Goal: Check status: Check status

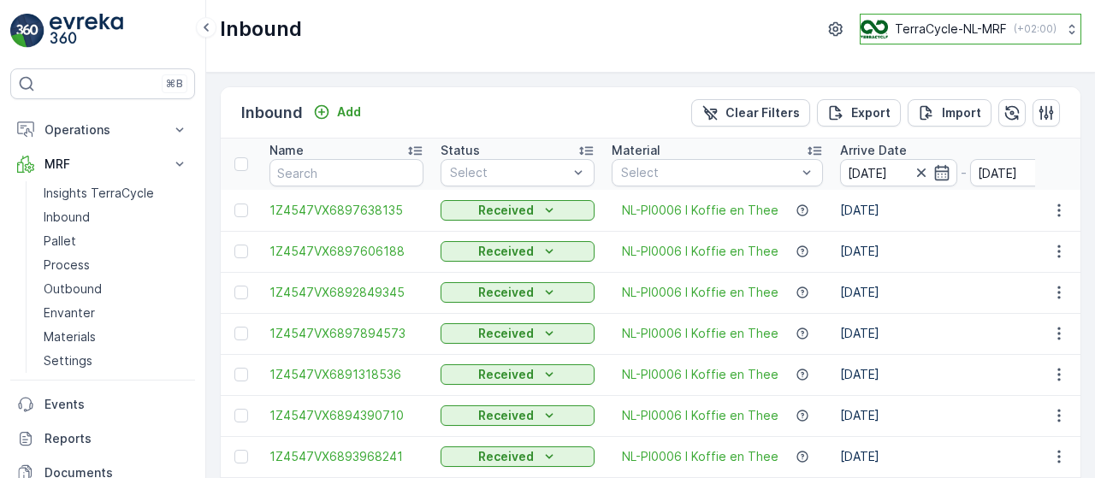
click at [1069, 27] on icon at bounding box center [1072, 30] width 6 height 10
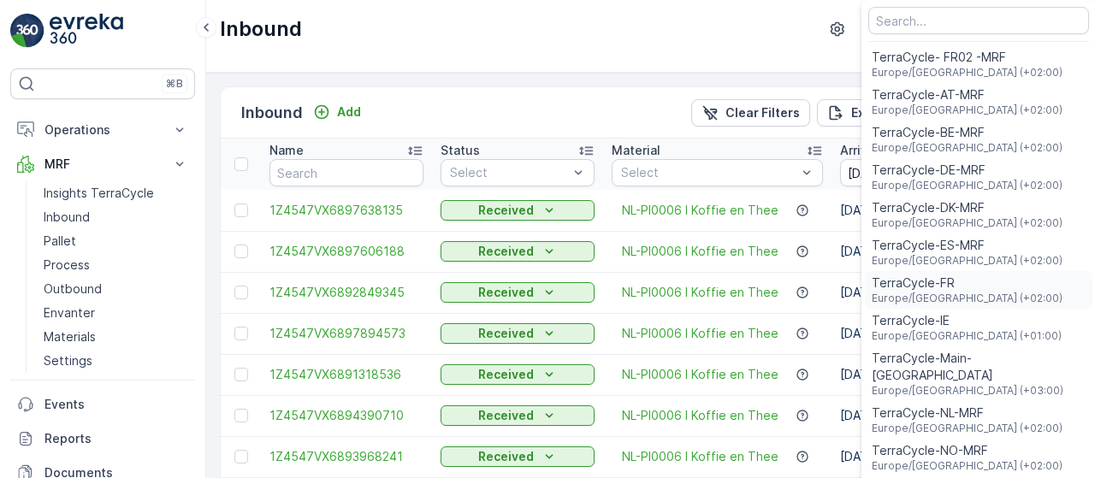
scroll to position [24, 0]
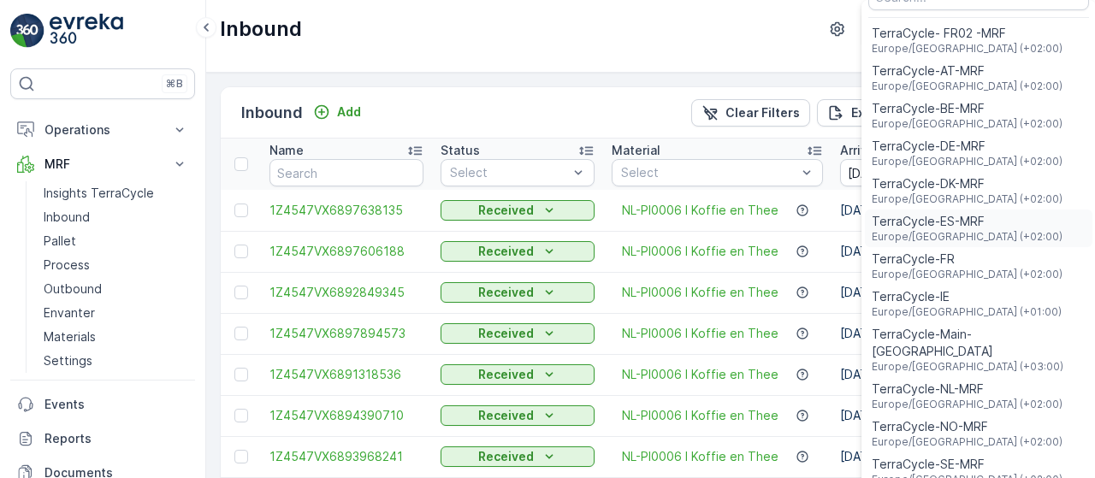
click at [1004, 225] on div "TerraCycle-ES-MRF Europe/Madrid (+02:00)" at bounding box center [978, 229] width 227 height 38
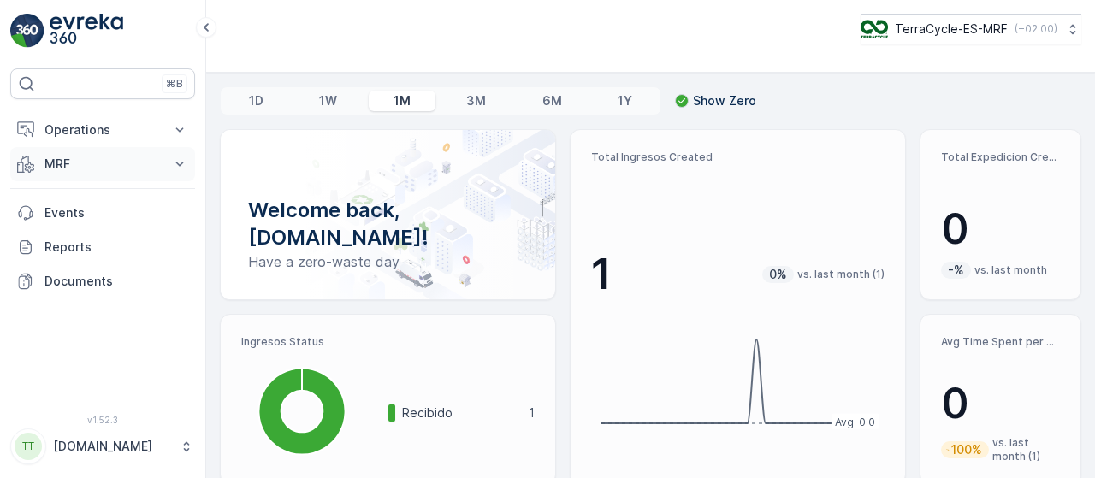
click at [183, 164] on icon at bounding box center [179, 164] width 17 height 17
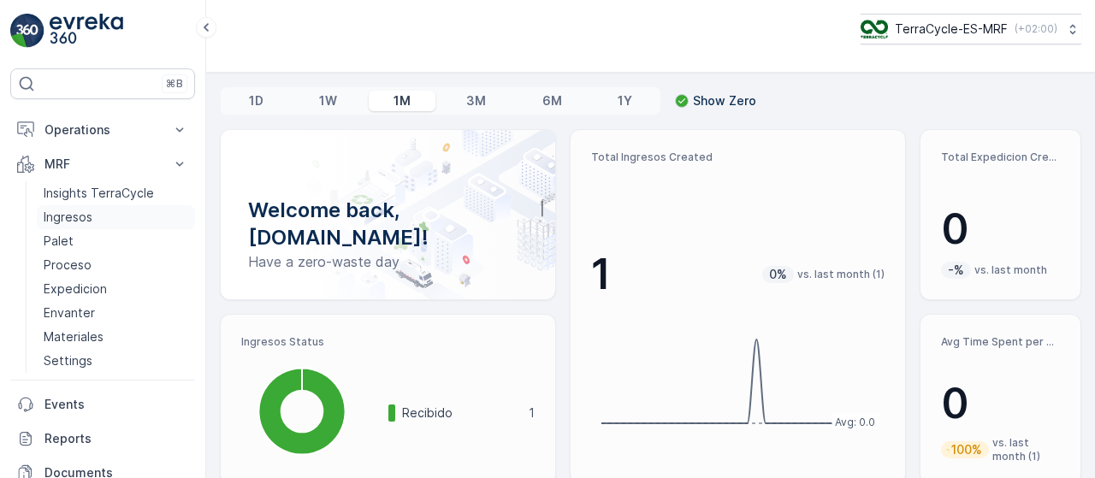
click at [108, 213] on link "Ingresos" at bounding box center [116, 217] width 158 height 24
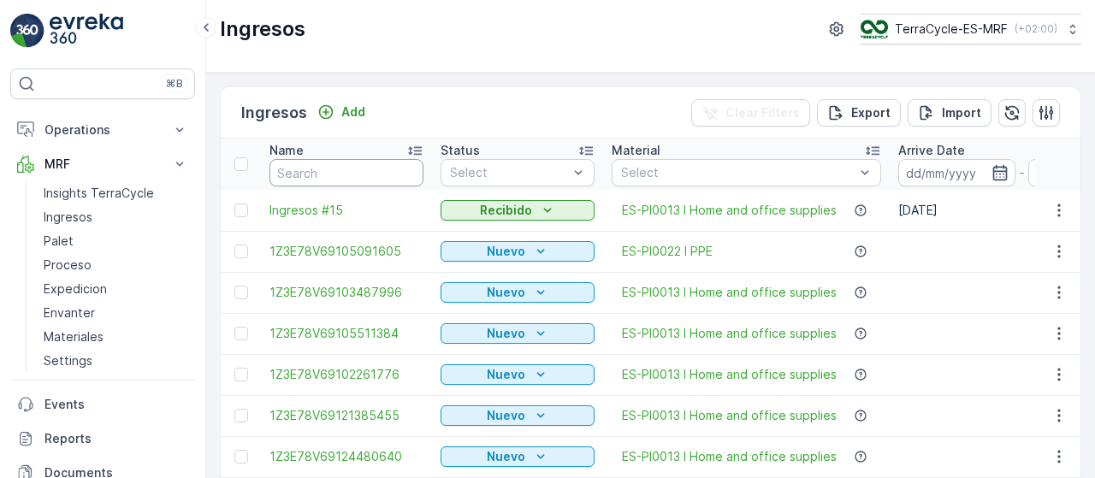
click at [343, 173] on input "text" at bounding box center [346, 172] width 154 height 27
paste input "4779820"
type input "4779820"
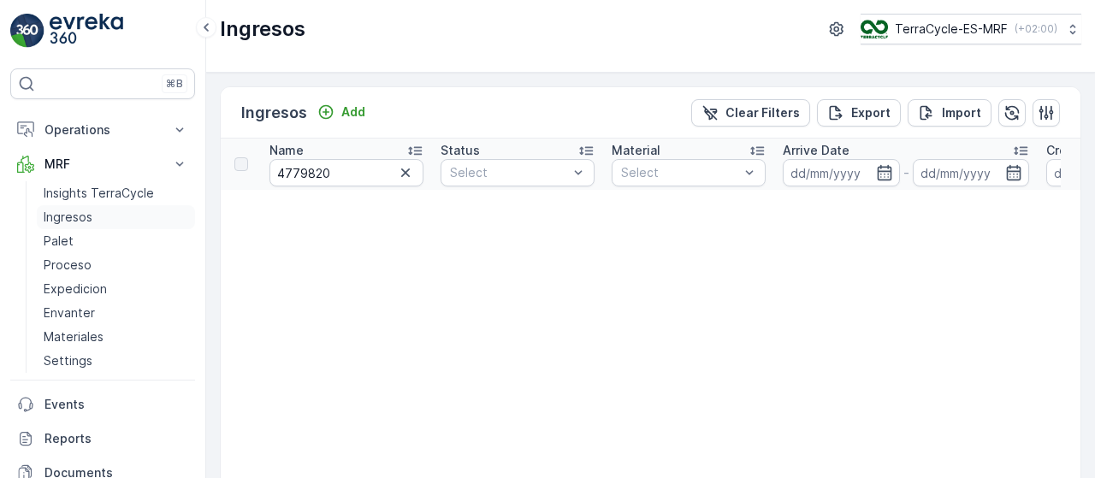
click at [93, 214] on link "Ingresos" at bounding box center [116, 217] width 158 height 24
click at [407, 170] on icon "button" at bounding box center [405, 172] width 9 height 9
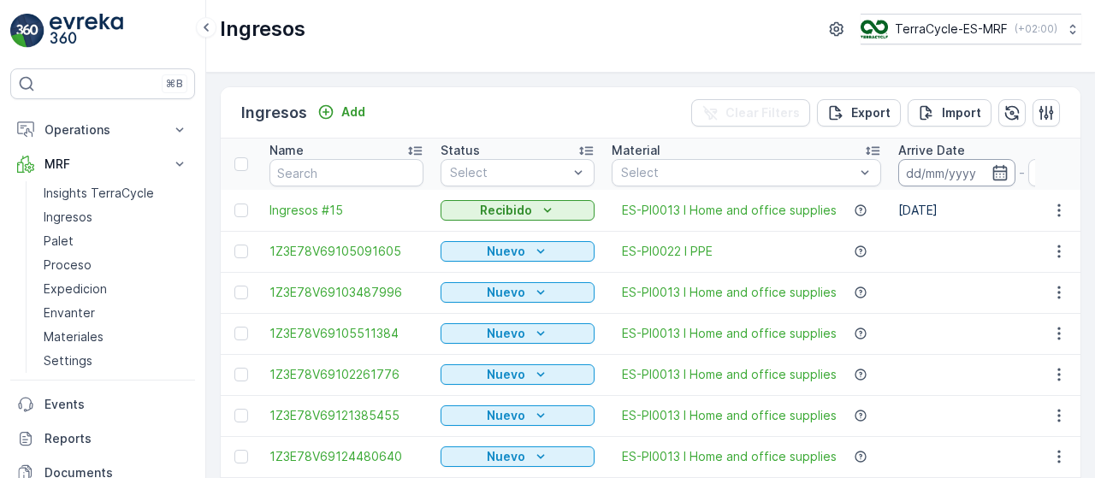
click at [920, 168] on input at bounding box center [956, 172] width 117 height 27
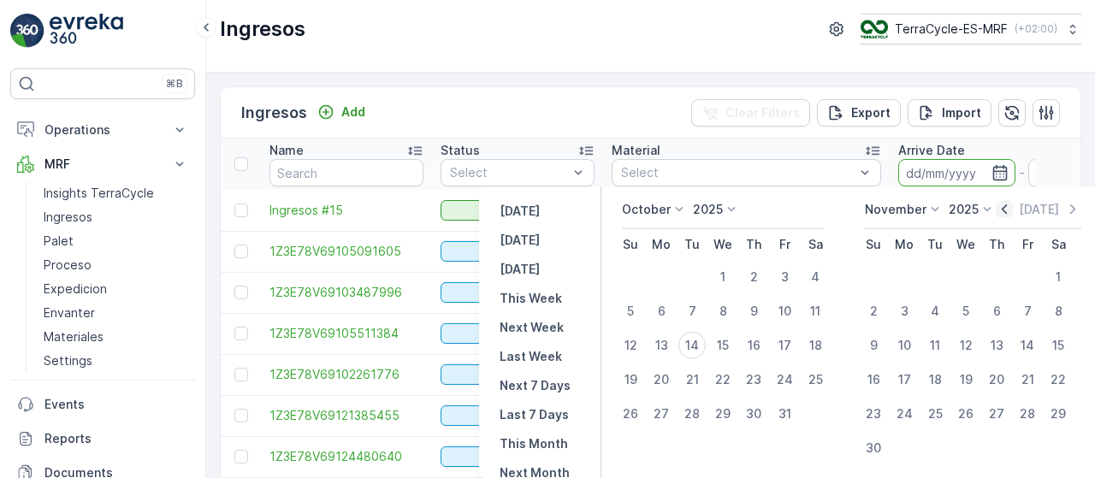
click at [1005, 211] on icon "button" at bounding box center [1004, 209] width 17 height 17
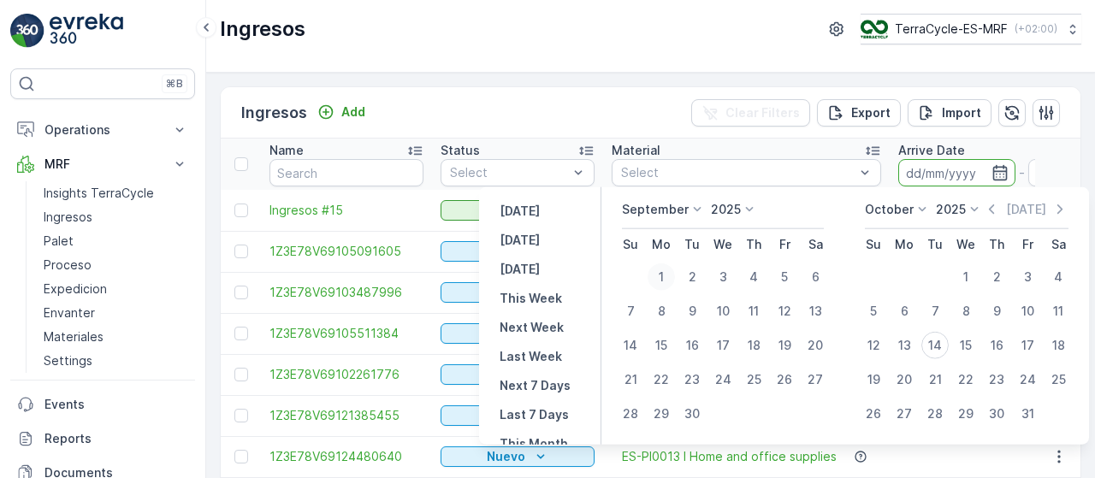
click at [656, 273] on div "1" at bounding box center [660, 276] width 27 height 27
type input "[DATE]"
click at [939, 346] on div "14" at bounding box center [934, 345] width 27 height 27
type input "[DATE]"
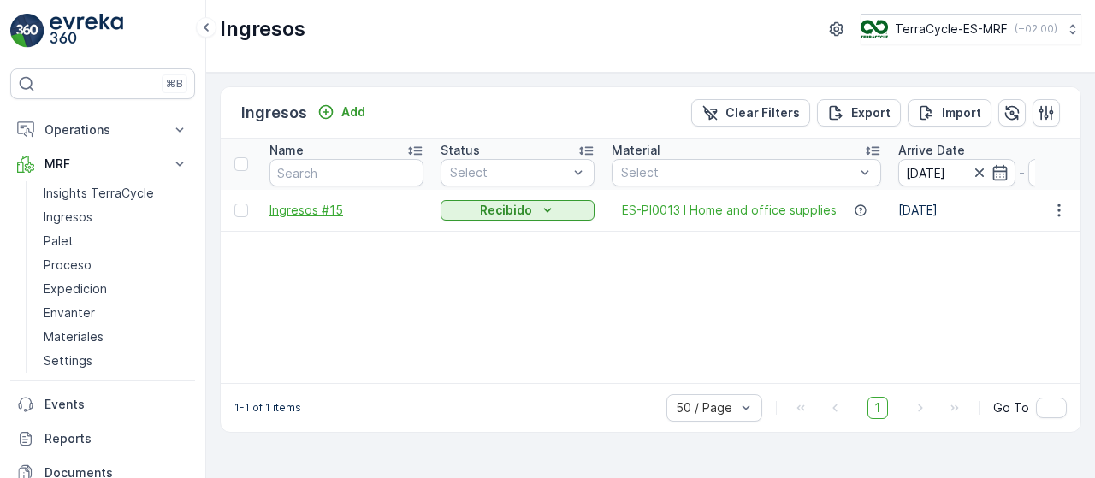
click at [334, 208] on span "Ingresos #15" at bounding box center [346, 210] width 154 height 17
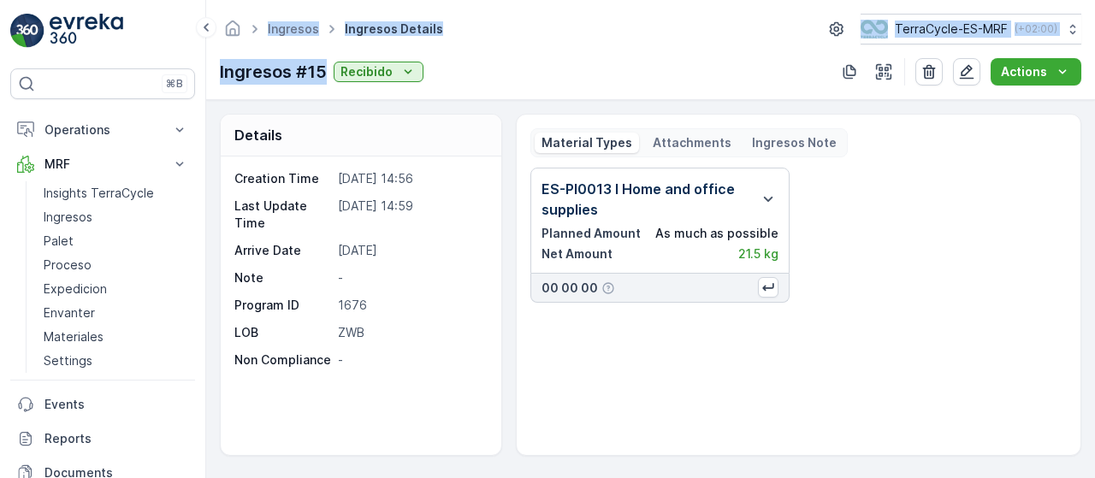
drag, startPoint x: 323, startPoint y: 70, endPoint x: 204, endPoint y: 65, distance: 119.8
click at [204, 65] on div "⌘B Operations Planning Routes & Tasks Cockpit Settings MRF Insights TerraCycle …" at bounding box center [547, 239] width 1095 height 478
copy div "Insights TerraCycle Ingresos Palet Proceso Expedicion Envanter Materiales Setti…"
click at [257, 76] on p "Ingresos #15" at bounding box center [273, 72] width 107 height 26
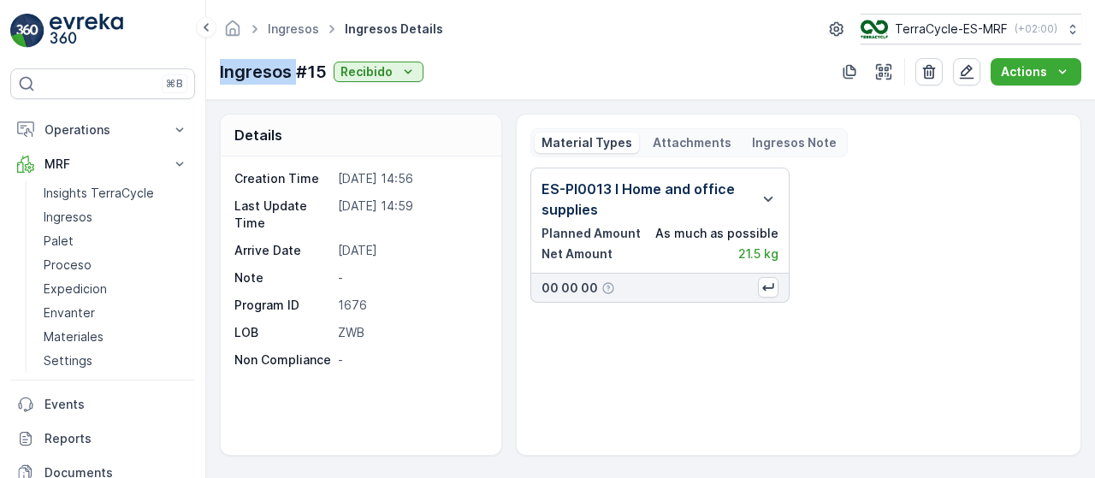
click at [257, 76] on p "Ingresos #15" at bounding box center [273, 72] width 107 height 26
click at [68, 213] on p "Ingresos" at bounding box center [68, 217] width 49 height 17
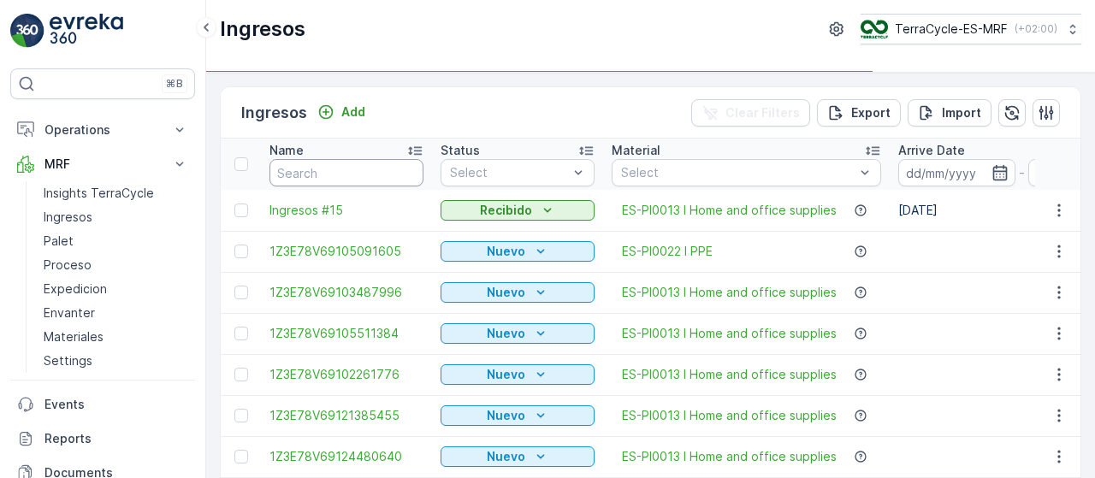
click at [339, 179] on input "text" at bounding box center [346, 172] width 154 height 27
paste input "1Z3E78V69104779820"
type input "1Z3E78V69104779820"
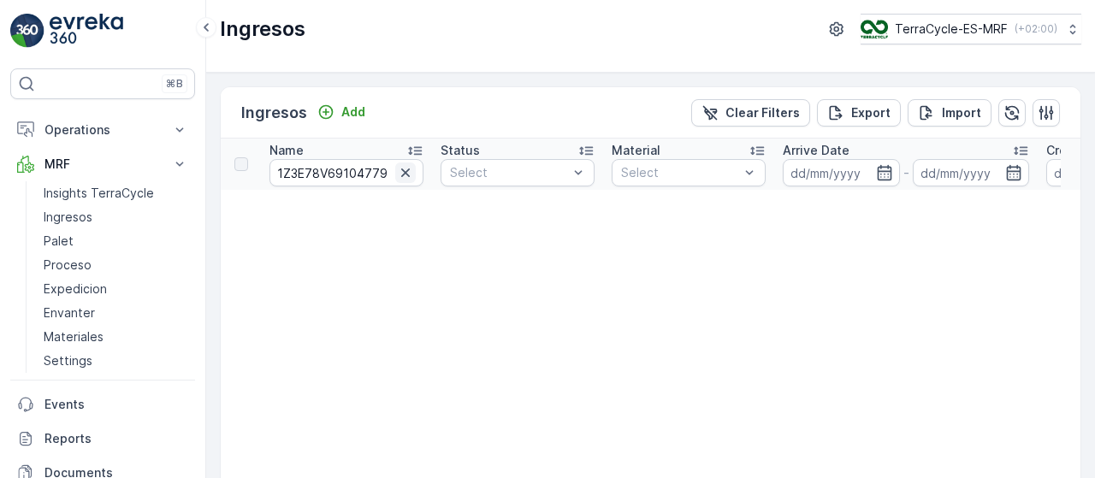
click at [409, 169] on icon "button" at bounding box center [405, 172] width 17 height 17
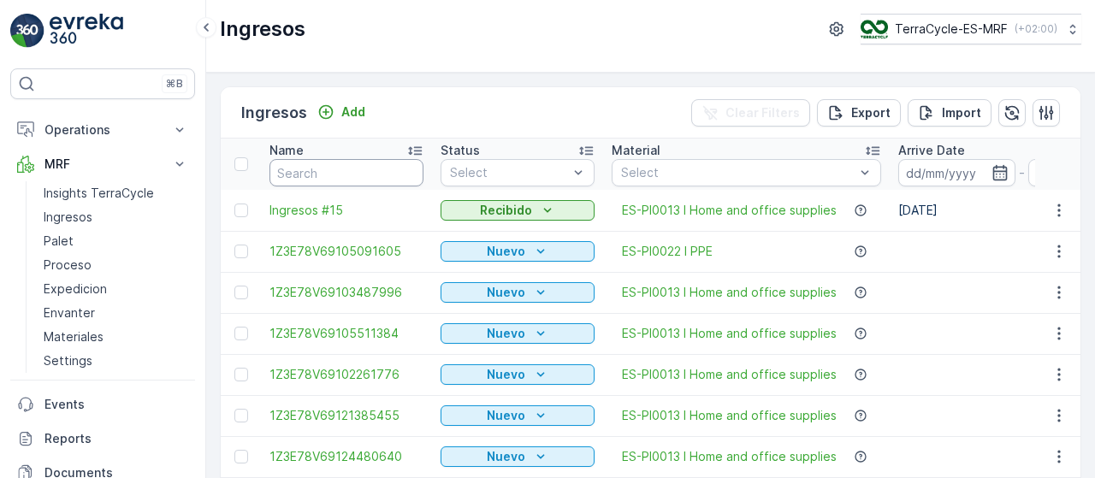
click at [336, 163] on input "text" at bounding box center [346, 172] width 154 height 27
paste input "1Z3E78V66809222214"
type input "1Z3E78V66809222214"
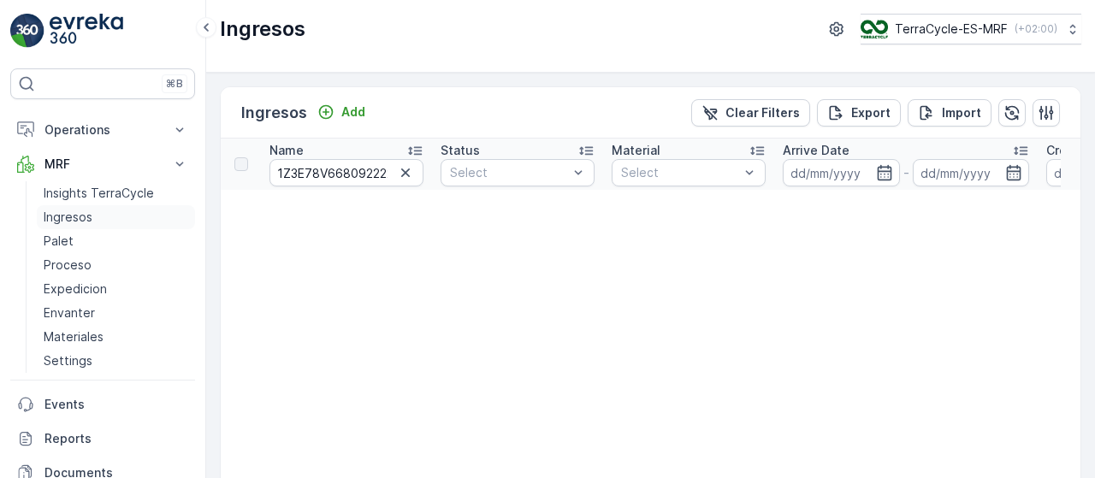
click at [88, 215] on p "Ingresos" at bounding box center [68, 217] width 49 height 17
click at [402, 170] on icon "button" at bounding box center [405, 172] width 17 height 17
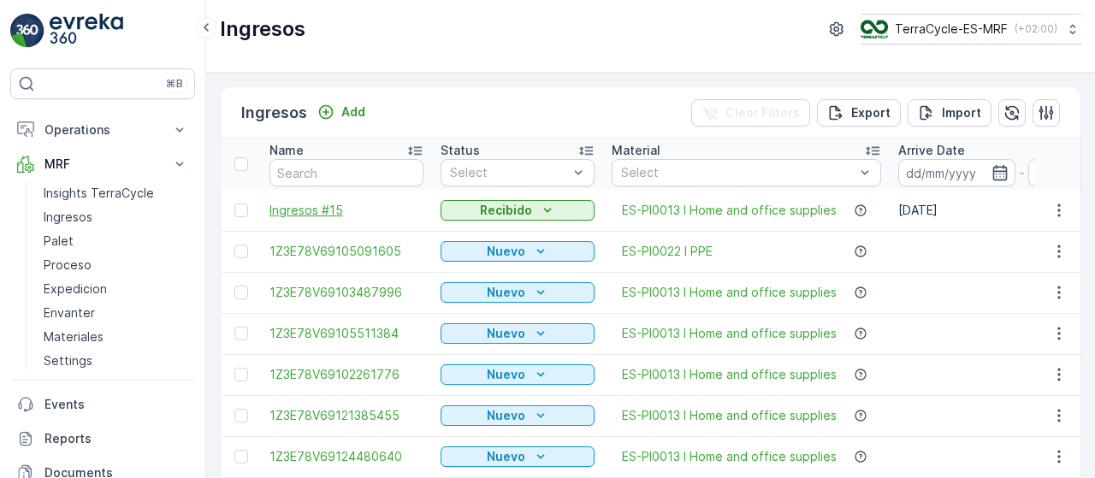
click at [322, 209] on span "Ingresos #15" at bounding box center [346, 210] width 154 height 17
